Goal: Task Accomplishment & Management: Manage account settings

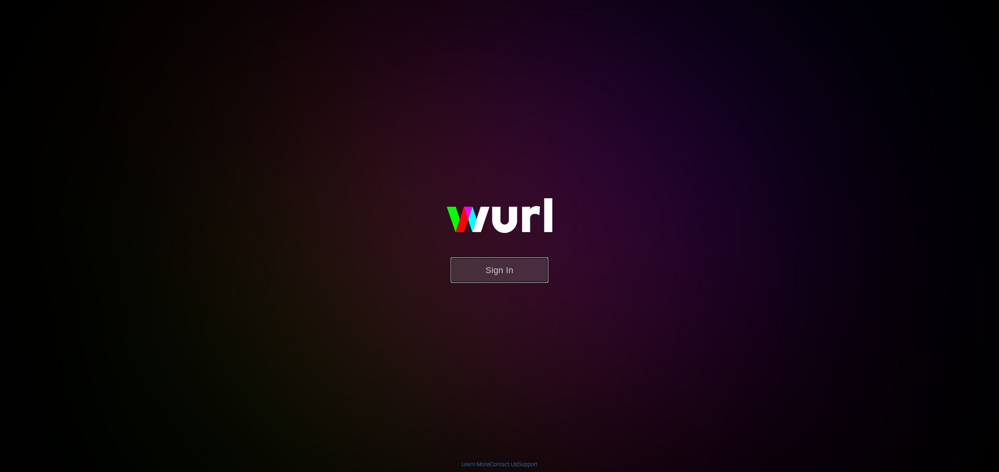
click at [494, 269] on button "Sign In" at bounding box center [500, 270] width 98 height 25
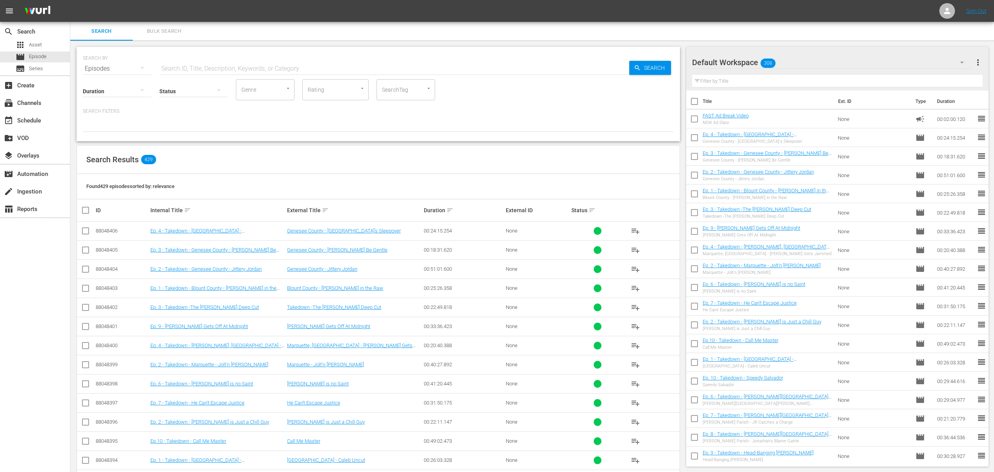
click at [979, 62] on span "more_vert" at bounding box center [977, 62] width 9 height 9
click at [929, 77] on div "Clear All Workspace Items" at bounding box center [927, 77] width 92 height 14
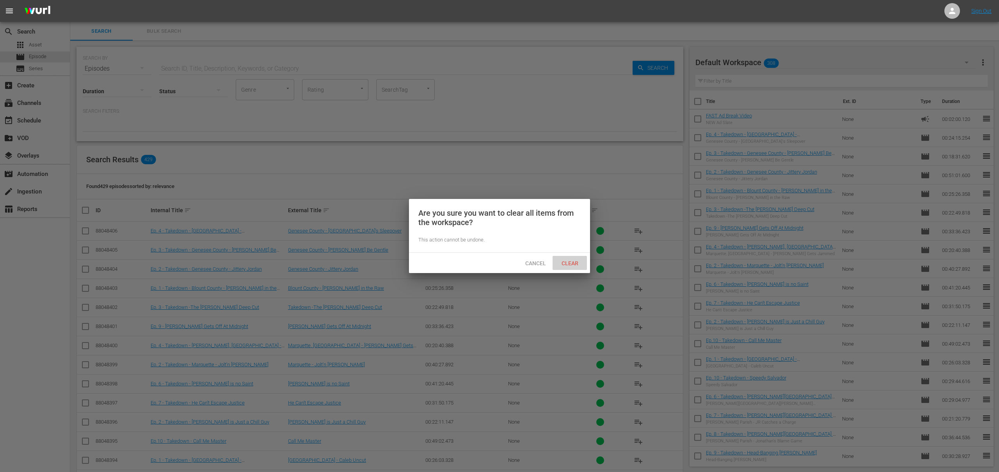
click at [578, 263] on span "Clear" at bounding box center [570, 263] width 29 height 6
